Goal: Find specific page/section: Find specific page/section

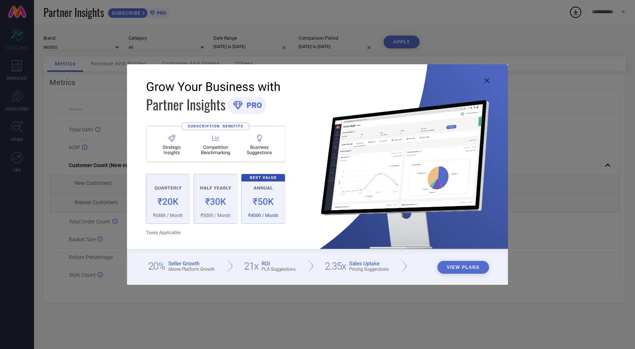
drag, startPoint x: 489, startPoint y: 80, endPoint x: 466, endPoint y: 76, distance: 23.7
click at [489, 80] on div "View Plans" at bounding box center [317, 174] width 381 height 221
